Goal: Task Accomplishment & Management: Manage account settings

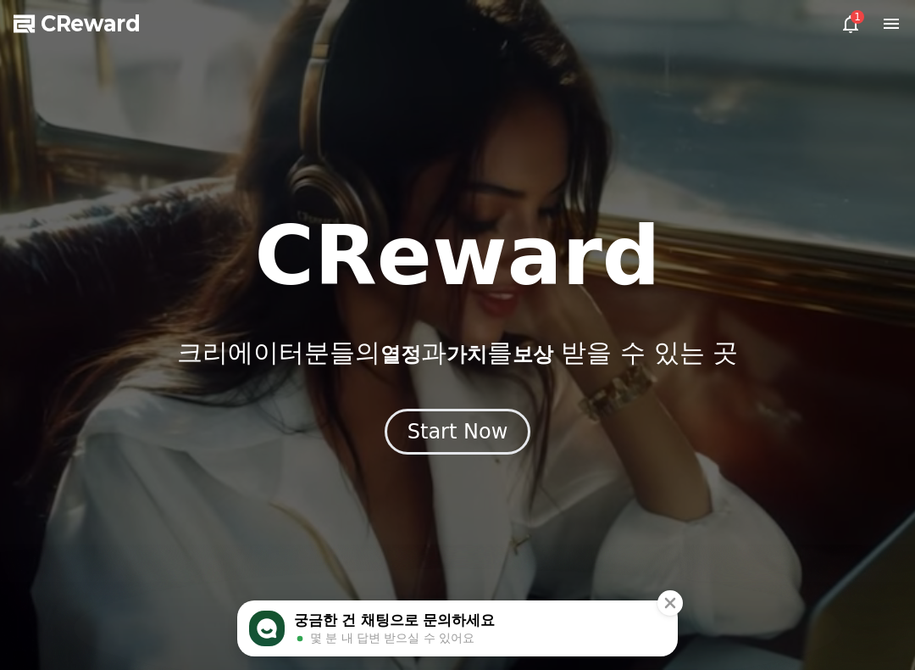
click at [853, 22] on div "1" at bounding box center [858, 17] width 14 height 14
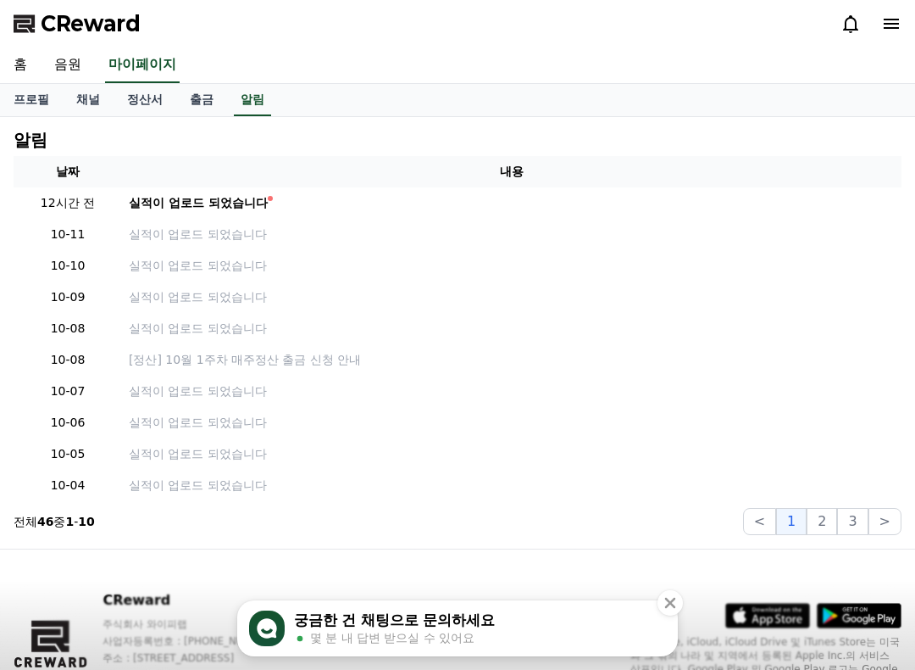
click at [186, 196] on div "실적이 업로드 되었습니다" at bounding box center [198, 203] width 139 height 18
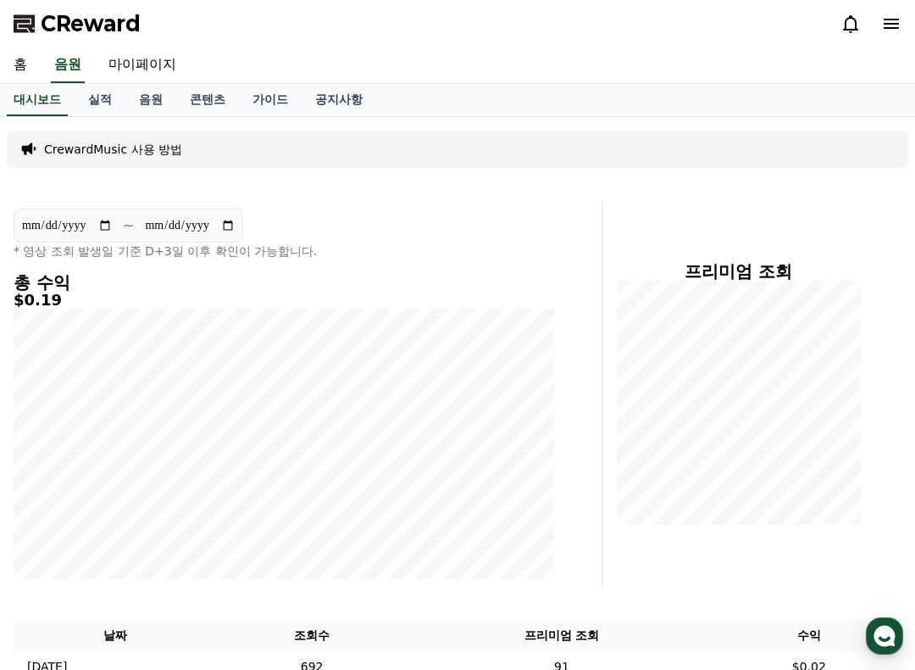
click at [121, 58] on link "마이페이지" at bounding box center [142, 65] width 95 height 36
select select "**********"
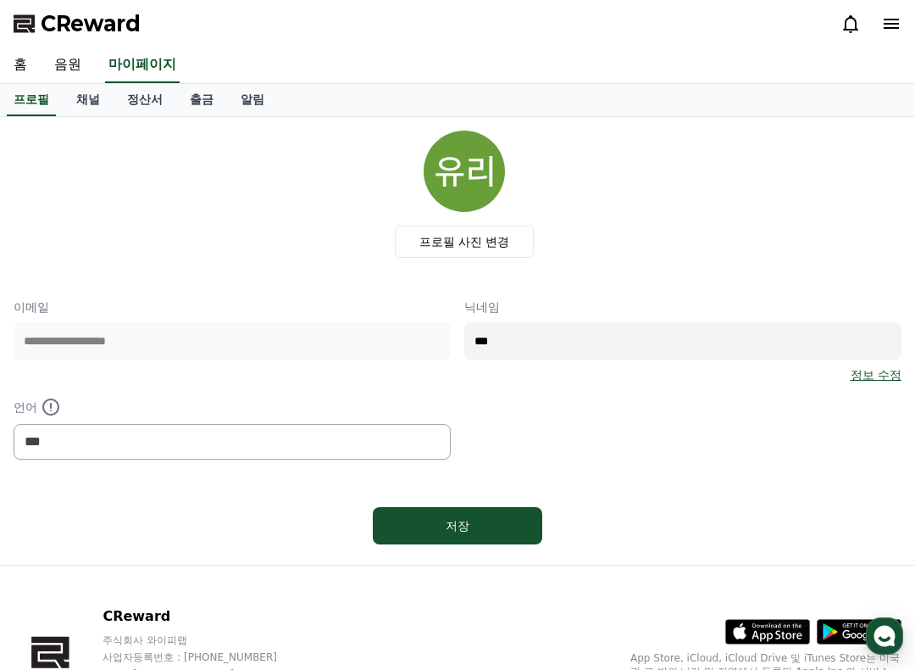
click at [85, 98] on link "채널" at bounding box center [88, 100] width 51 height 32
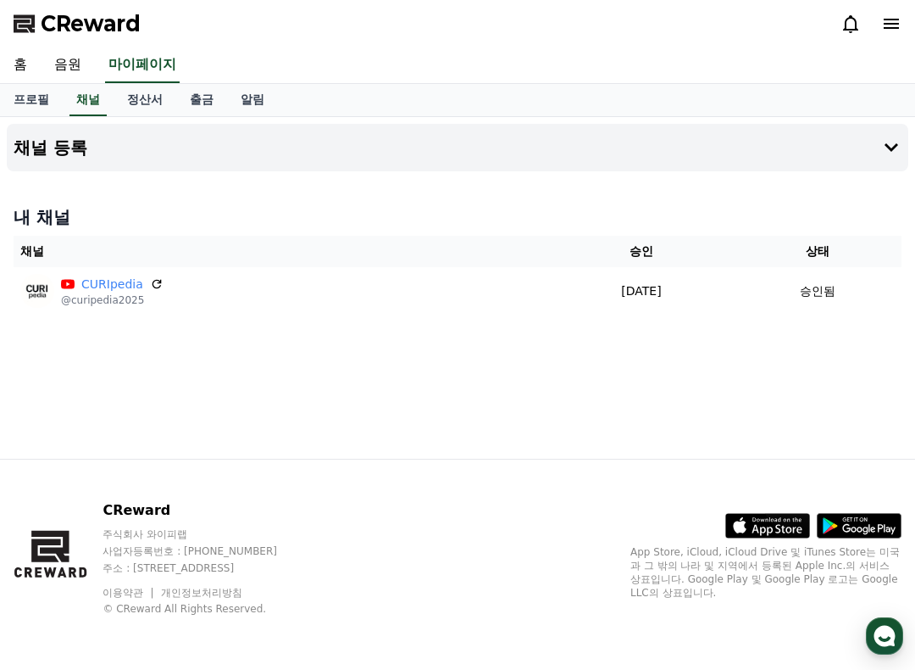
click at [61, 64] on link "음원" at bounding box center [68, 65] width 54 height 36
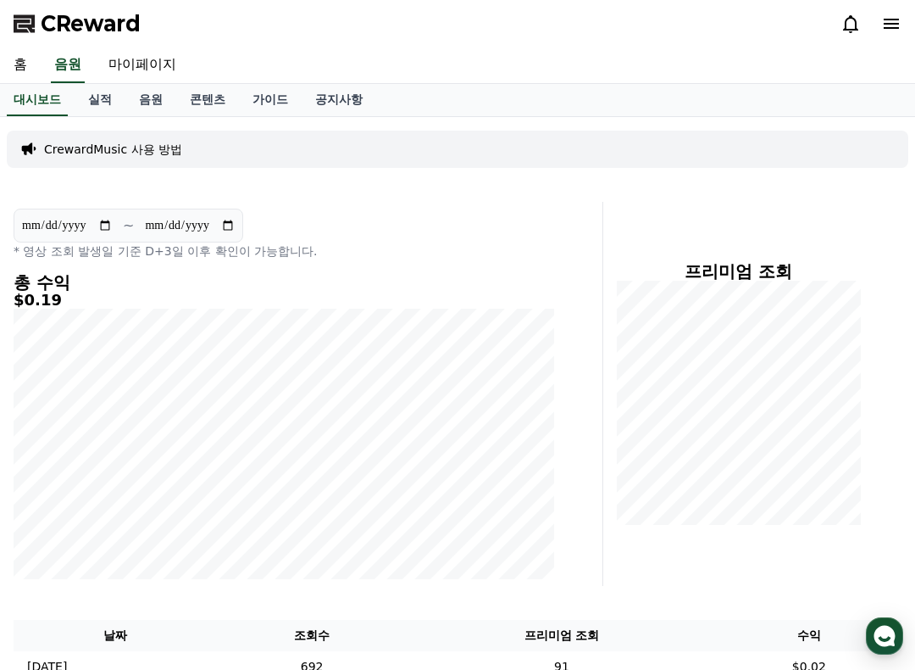
click at [134, 73] on link "마이페이지" at bounding box center [142, 65] width 95 height 36
select select "**********"
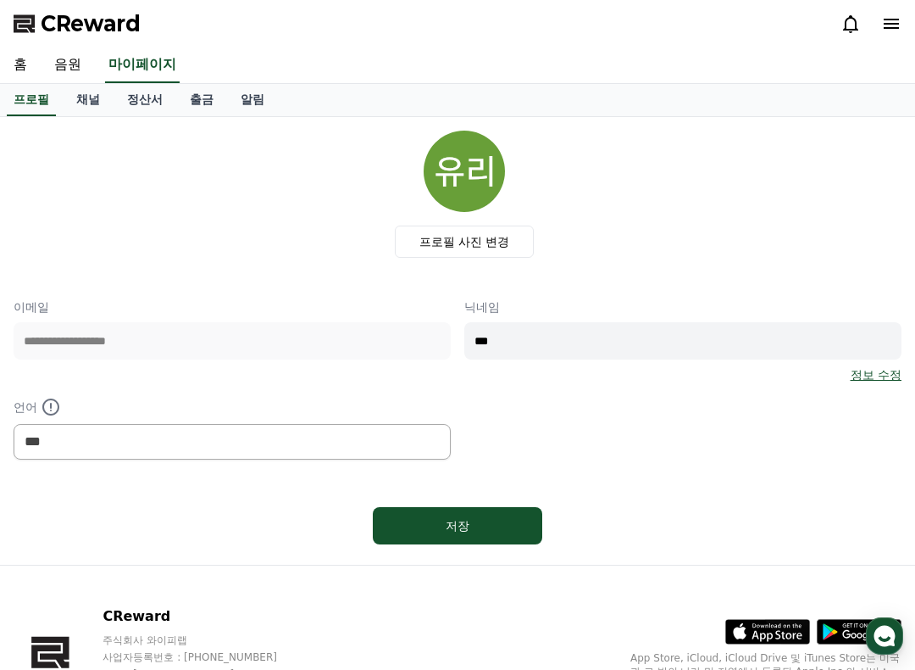
click at [86, 115] on link "채널" at bounding box center [88, 100] width 51 height 32
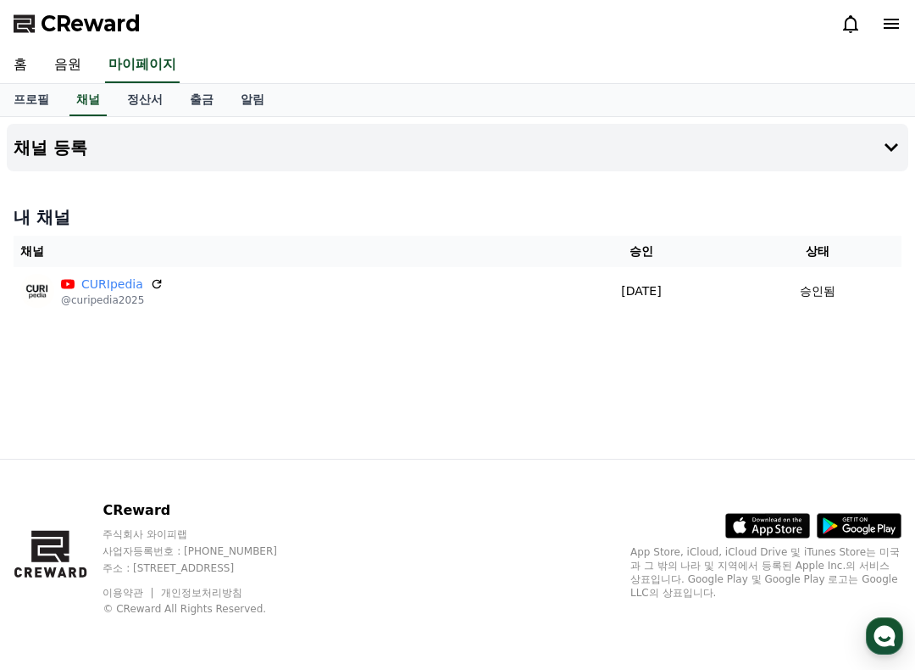
click at [69, 146] on h4 "채널 등록" at bounding box center [51, 147] width 74 height 19
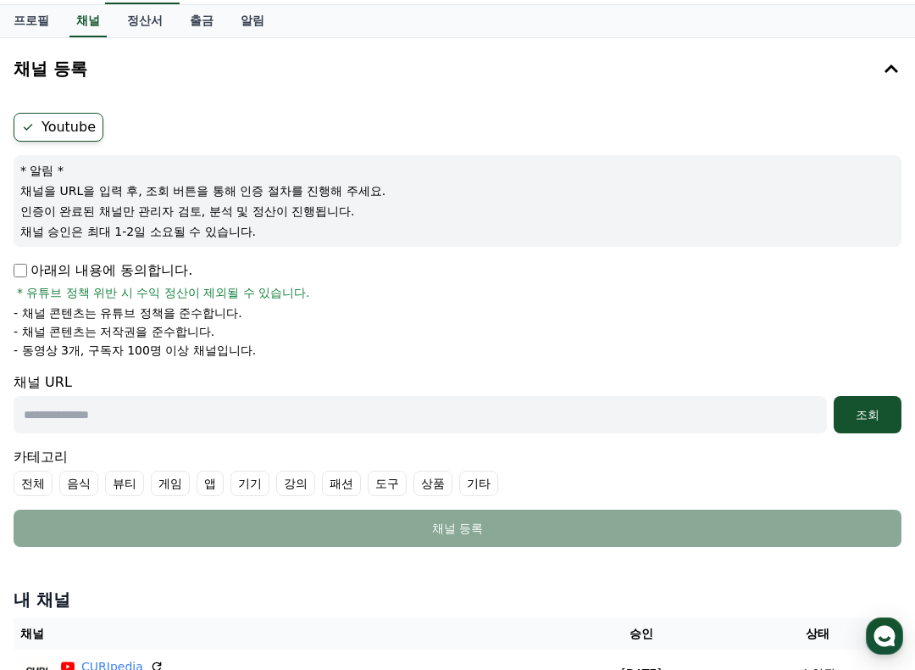
scroll to position [83, 0]
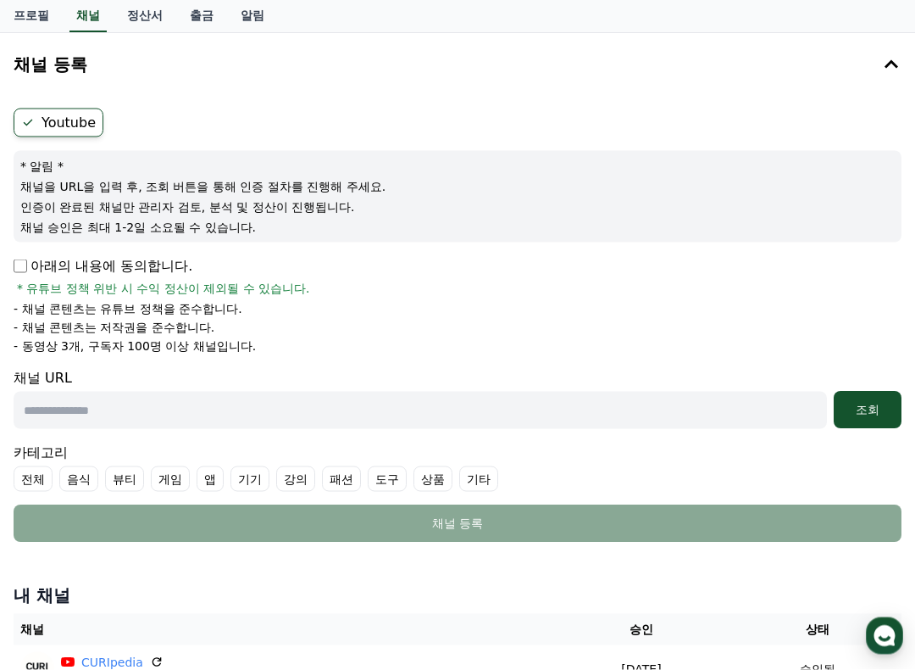
click at [48, 128] on label "Youtube" at bounding box center [59, 122] width 90 height 29
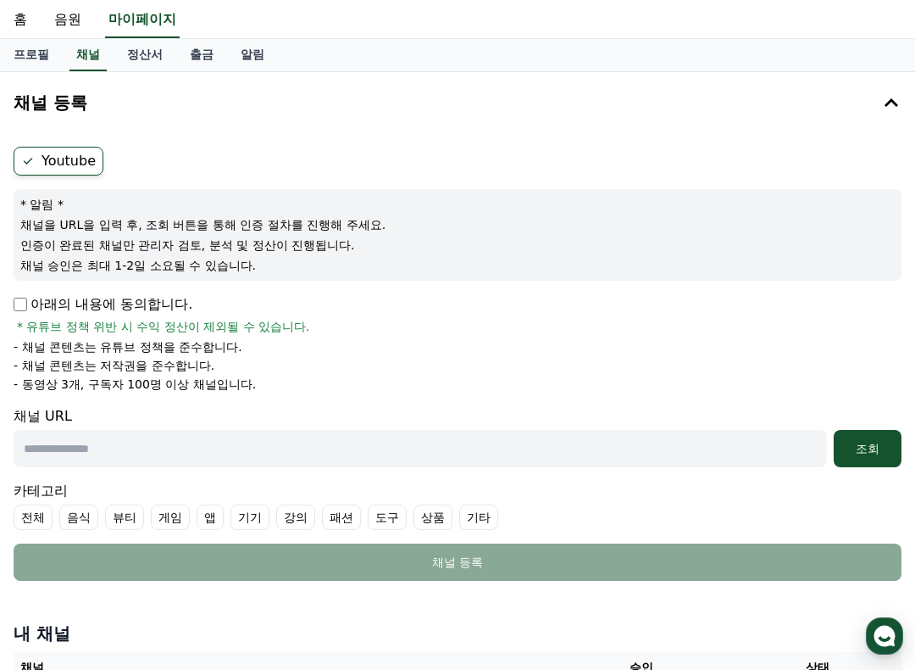
scroll to position [0, 0]
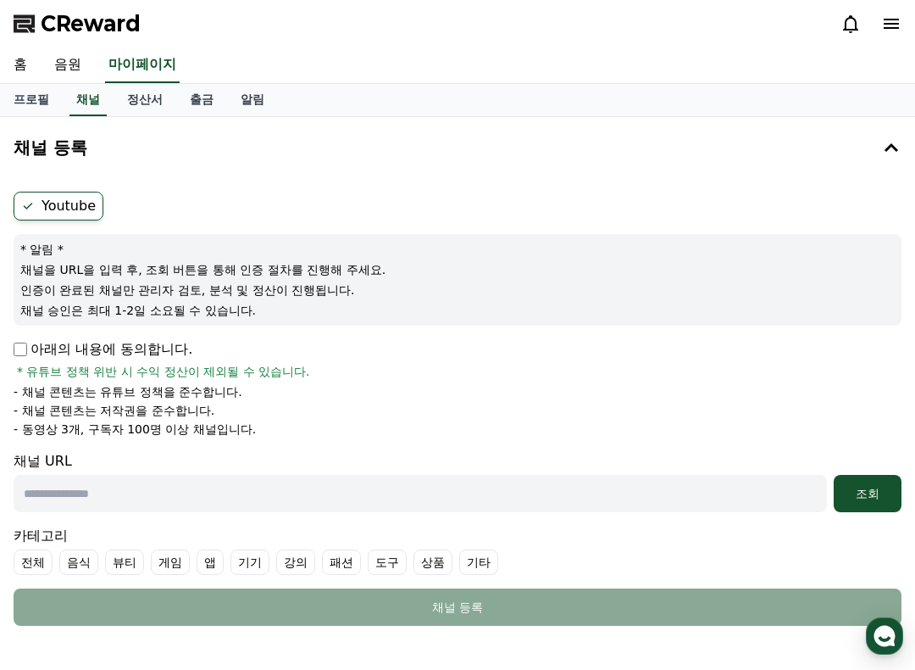
click at [24, 68] on link "홈" at bounding box center [20, 65] width 41 height 36
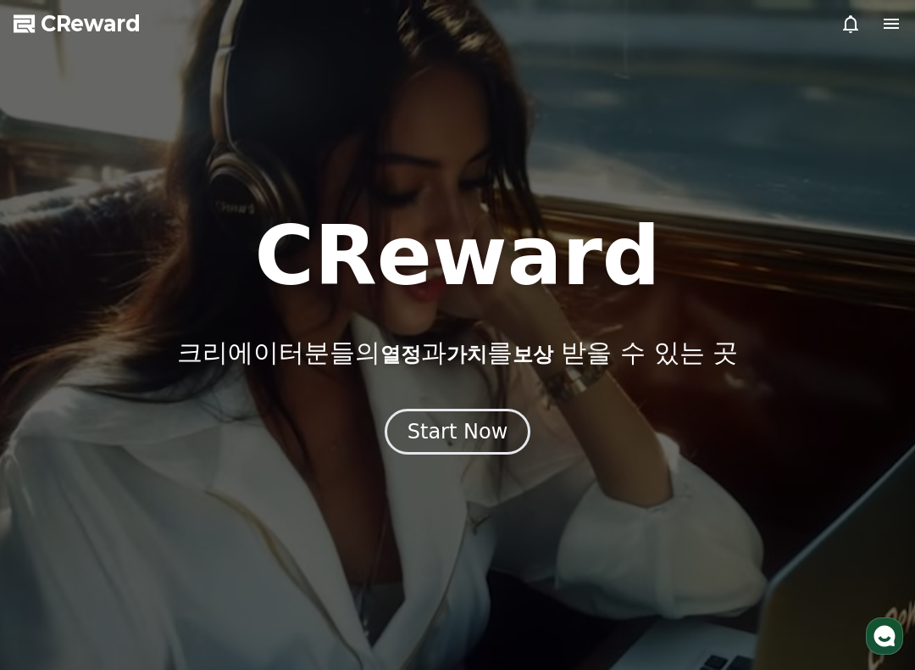
click at [496, 428] on div "Start Now" at bounding box center [458, 431] width 101 height 27
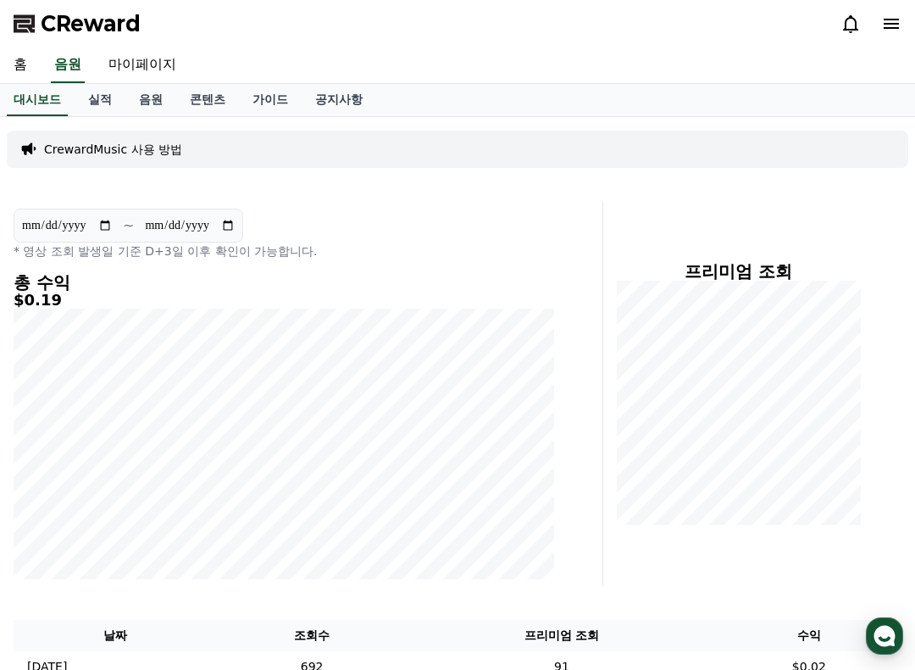
click at [131, 107] on link "음원" at bounding box center [150, 100] width 51 height 32
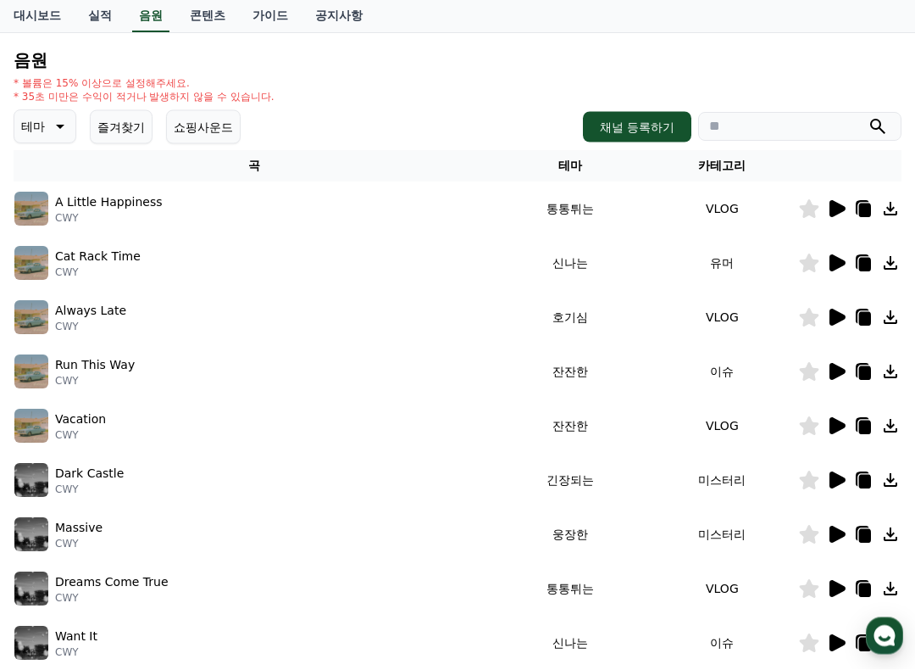
scroll to position [165, 0]
